Goal: Contribute content

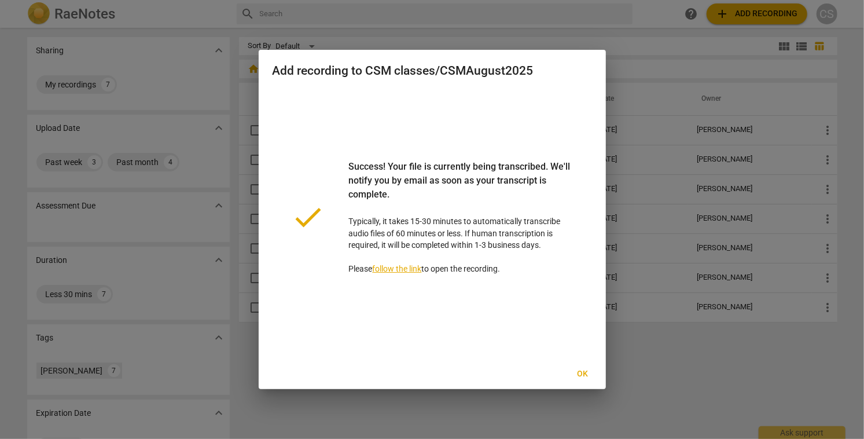
click at [585, 373] on span "Ok" at bounding box center [583, 374] width 19 height 12
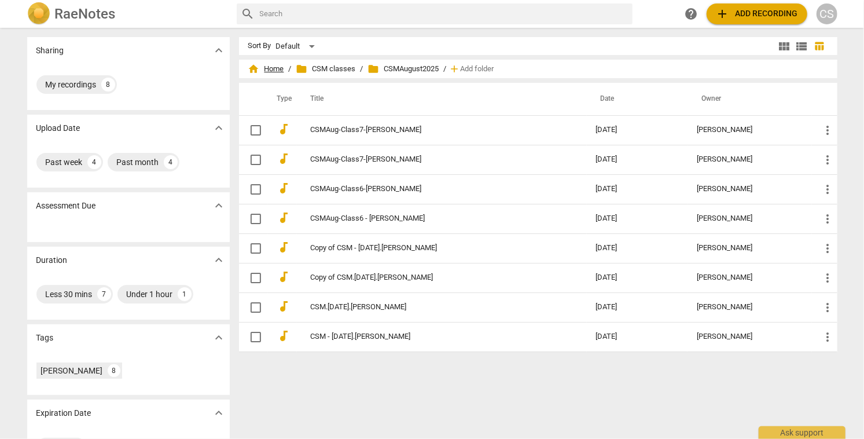
click at [274, 67] on span "home Home" at bounding box center [266, 69] width 36 height 12
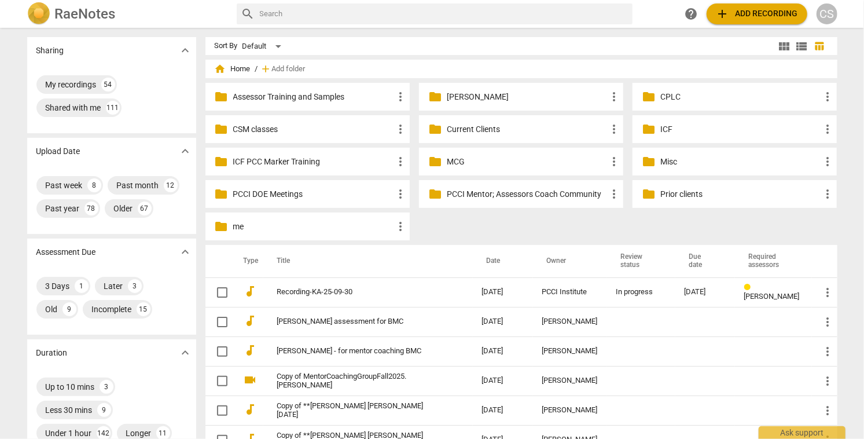
click at [452, 129] on p "Current Clients" at bounding box center [527, 129] width 160 height 12
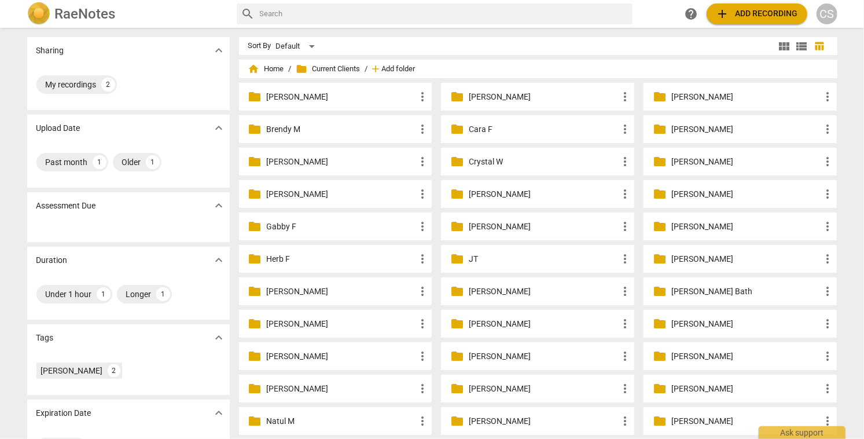
click at [394, 69] on span "Add folder" at bounding box center [399, 69] width 34 height 9
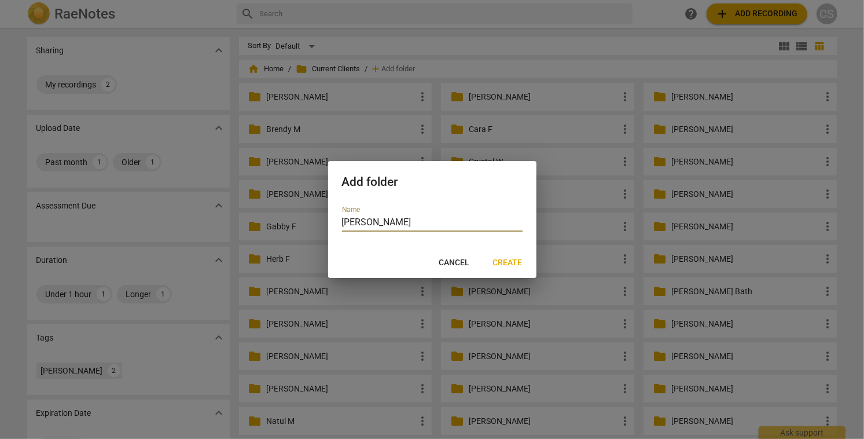
type input "[PERSON_NAME]"
click at [502, 260] on span "Create" at bounding box center [508, 263] width 30 height 12
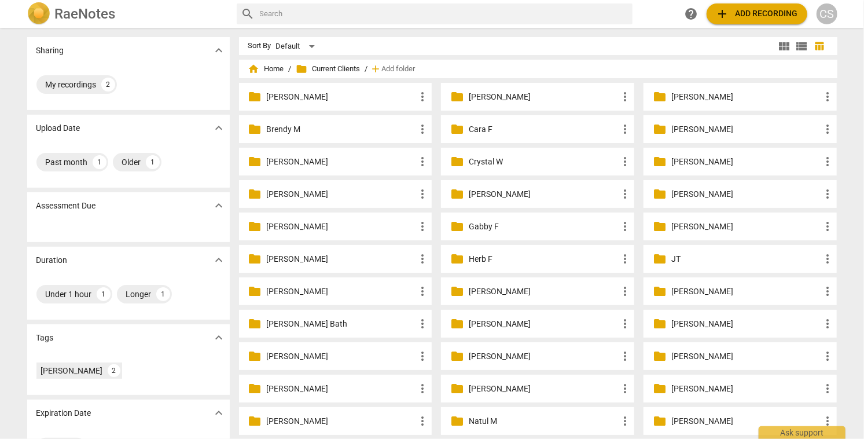
click at [535, 190] on p "[PERSON_NAME]" at bounding box center [543, 194] width 149 height 12
click at [703, 160] on p "[PERSON_NAME]" at bounding box center [745, 162] width 149 height 12
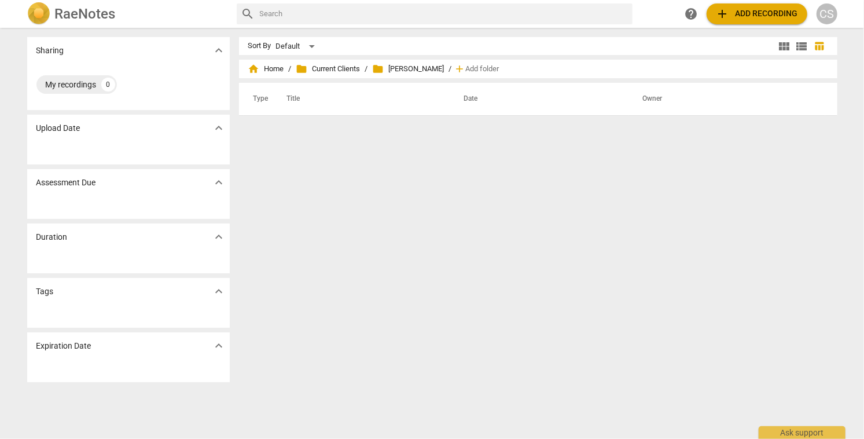
click at [771, 13] on span "add Add recording" at bounding box center [757, 14] width 82 height 14
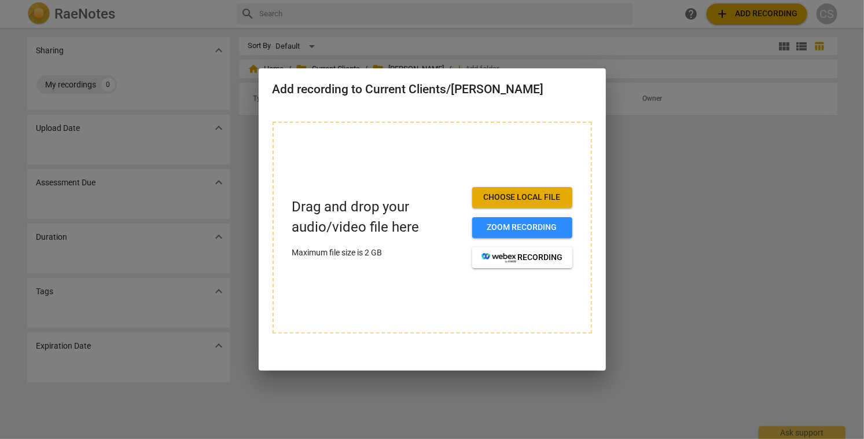
click at [501, 190] on button "Choose local file" at bounding box center [522, 197] width 100 height 21
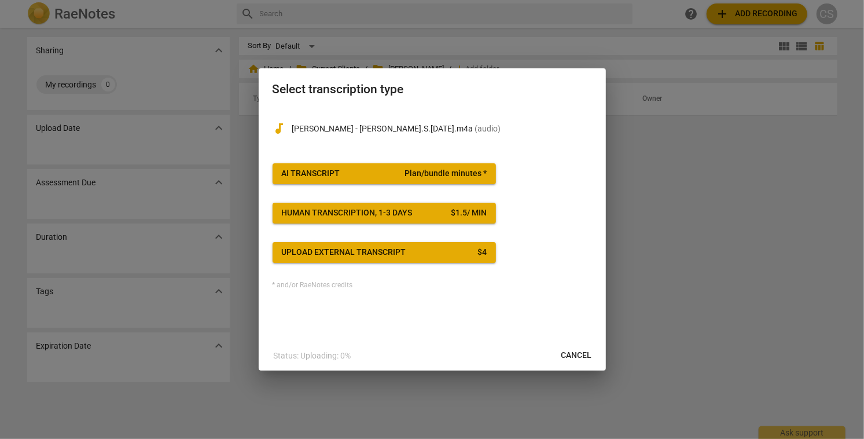
click at [395, 167] on button "AI Transcript Plan/bundle minutes *" at bounding box center [384, 173] width 223 height 21
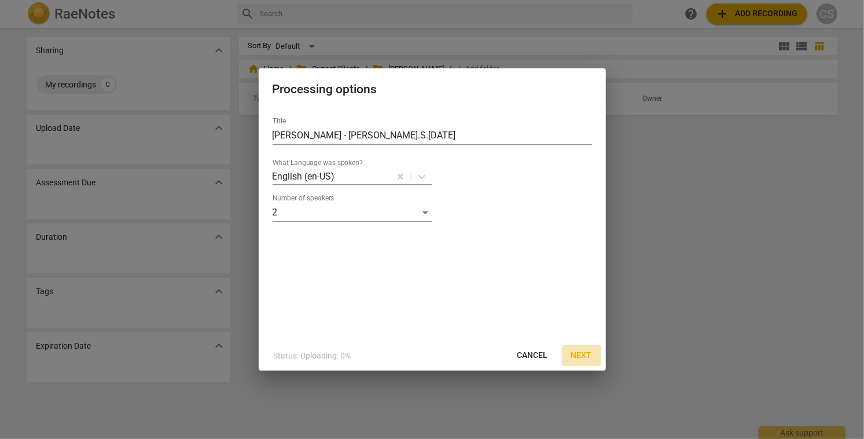
click at [590, 354] on span "Next" at bounding box center [581, 356] width 21 height 12
